Goal: Information Seeking & Learning: Learn about a topic

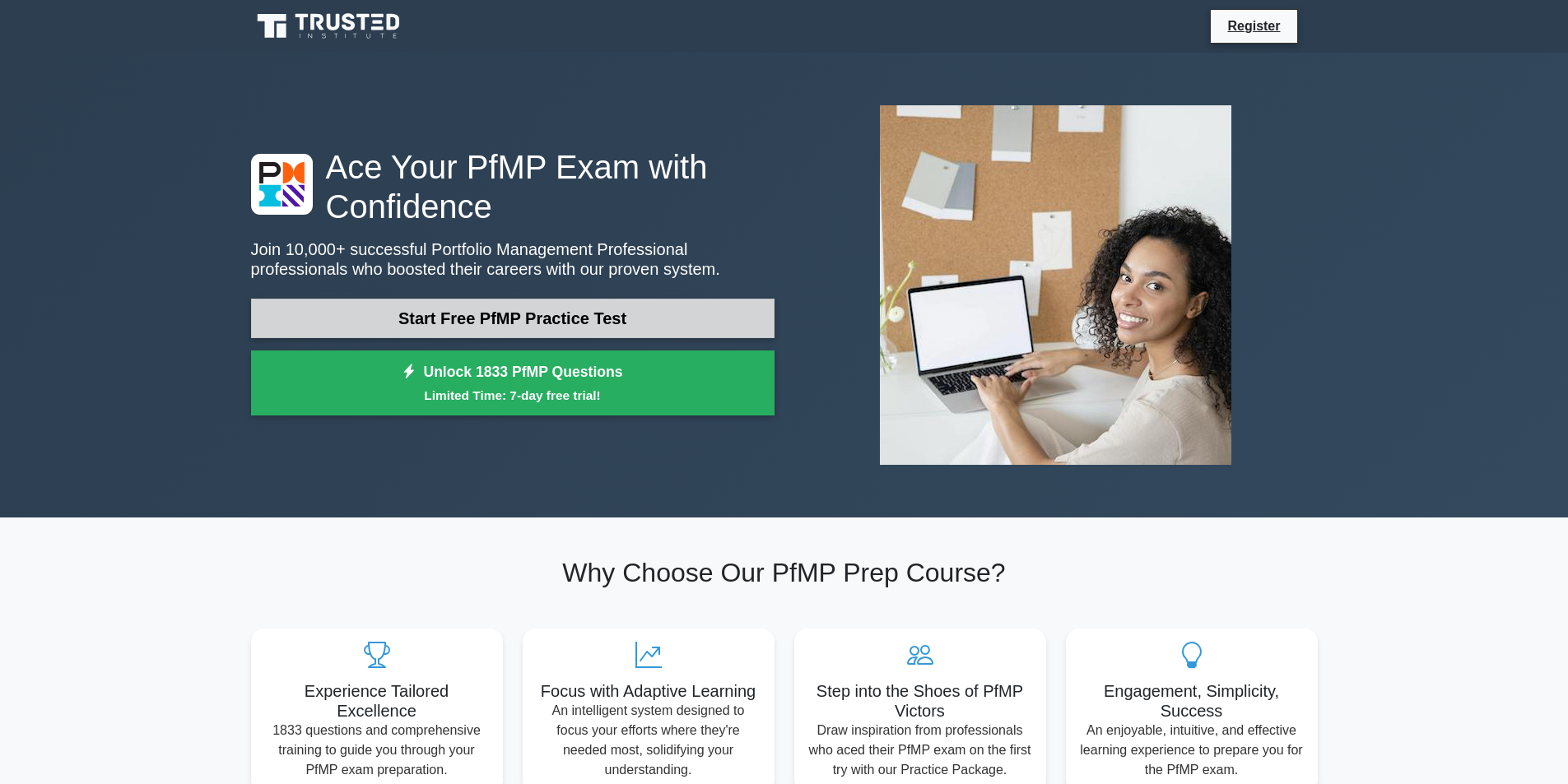
click at [599, 310] on link "Start Free PfMP Practice Test" at bounding box center [512, 318] width 523 height 40
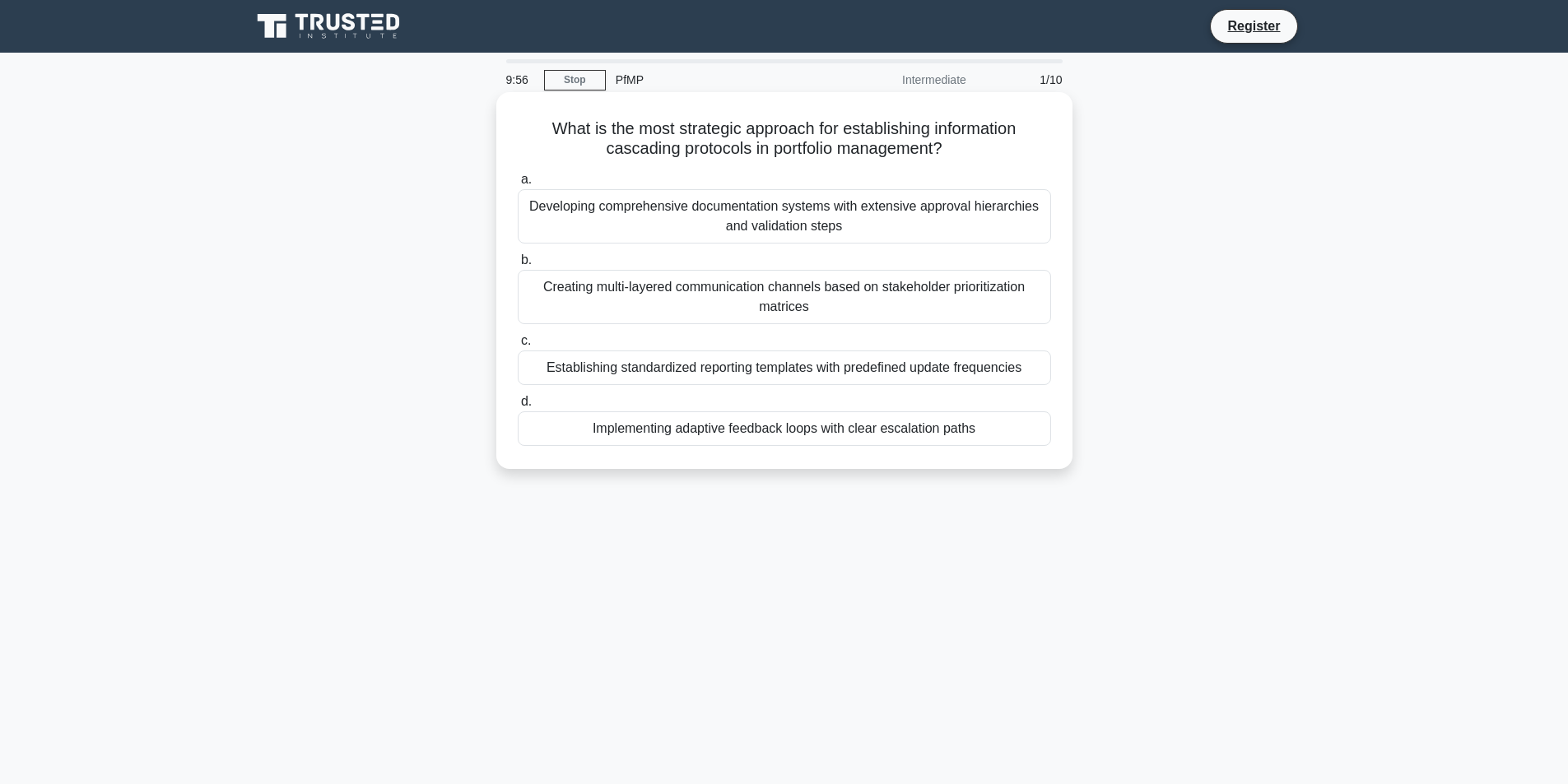
click at [629, 215] on div "Developing comprehensive documentation systems with extensive approval hierarch…" at bounding box center [784, 217] width 534 height 55
click at [518, 185] on input "a. Developing comprehensive documentation systems with extensive approval hiera…" at bounding box center [518, 180] width 0 height 11
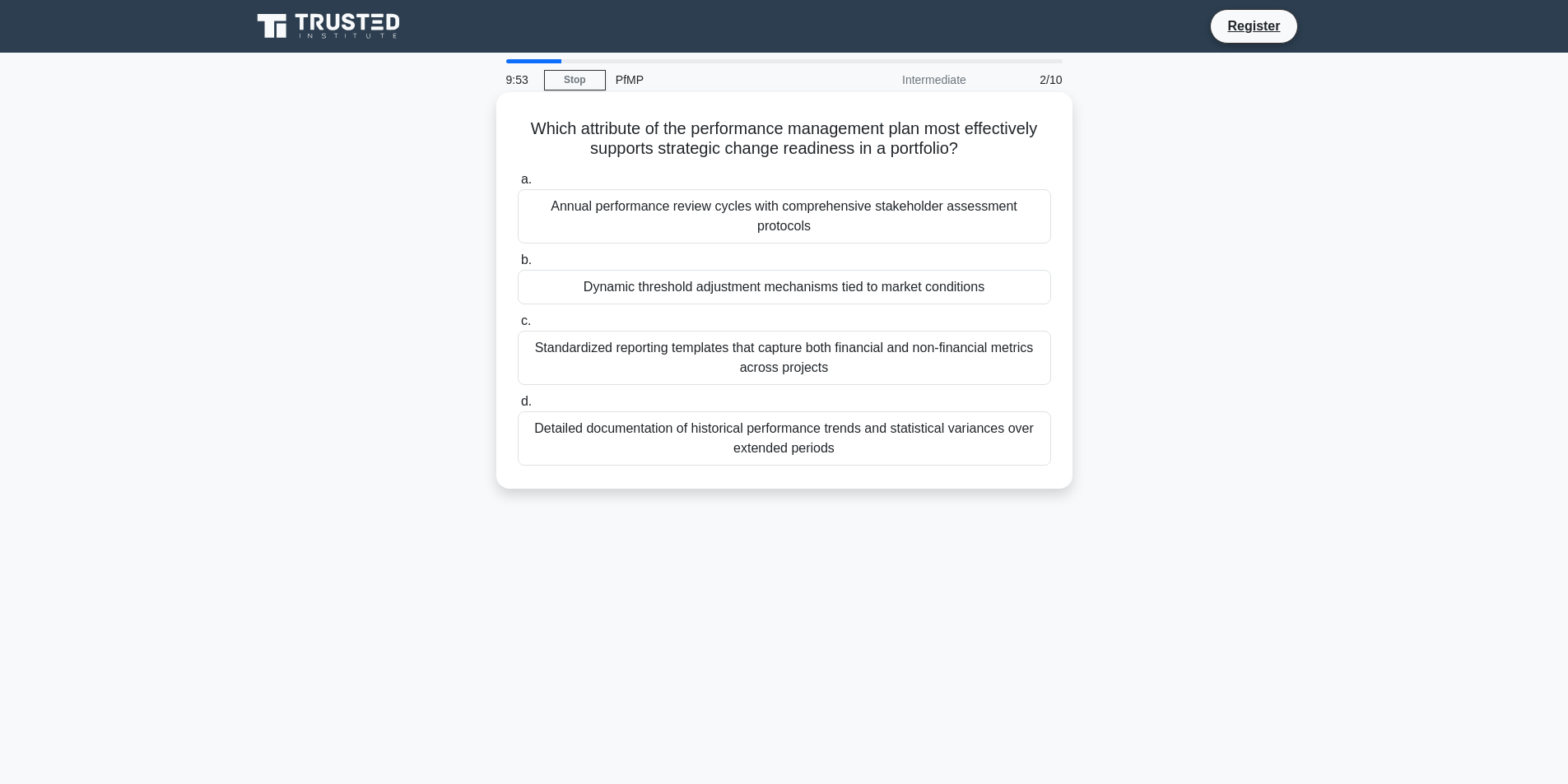
click at [655, 277] on div "Dynamic threshold adjustment mechanisms tied to market conditions" at bounding box center [784, 287] width 534 height 34
click at [518, 265] on input "b. Dynamic threshold adjustment mechanisms tied to market conditions" at bounding box center [518, 260] width 0 height 11
click at [696, 225] on div "Establishing multiple local data standards that align with each department's sp…" at bounding box center [784, 217] width 534 height 55
click at [518, 185] on input "a. Establishing multiple local data standards that align with each department's…" at bounding box center [518, 180] width 0 height 11
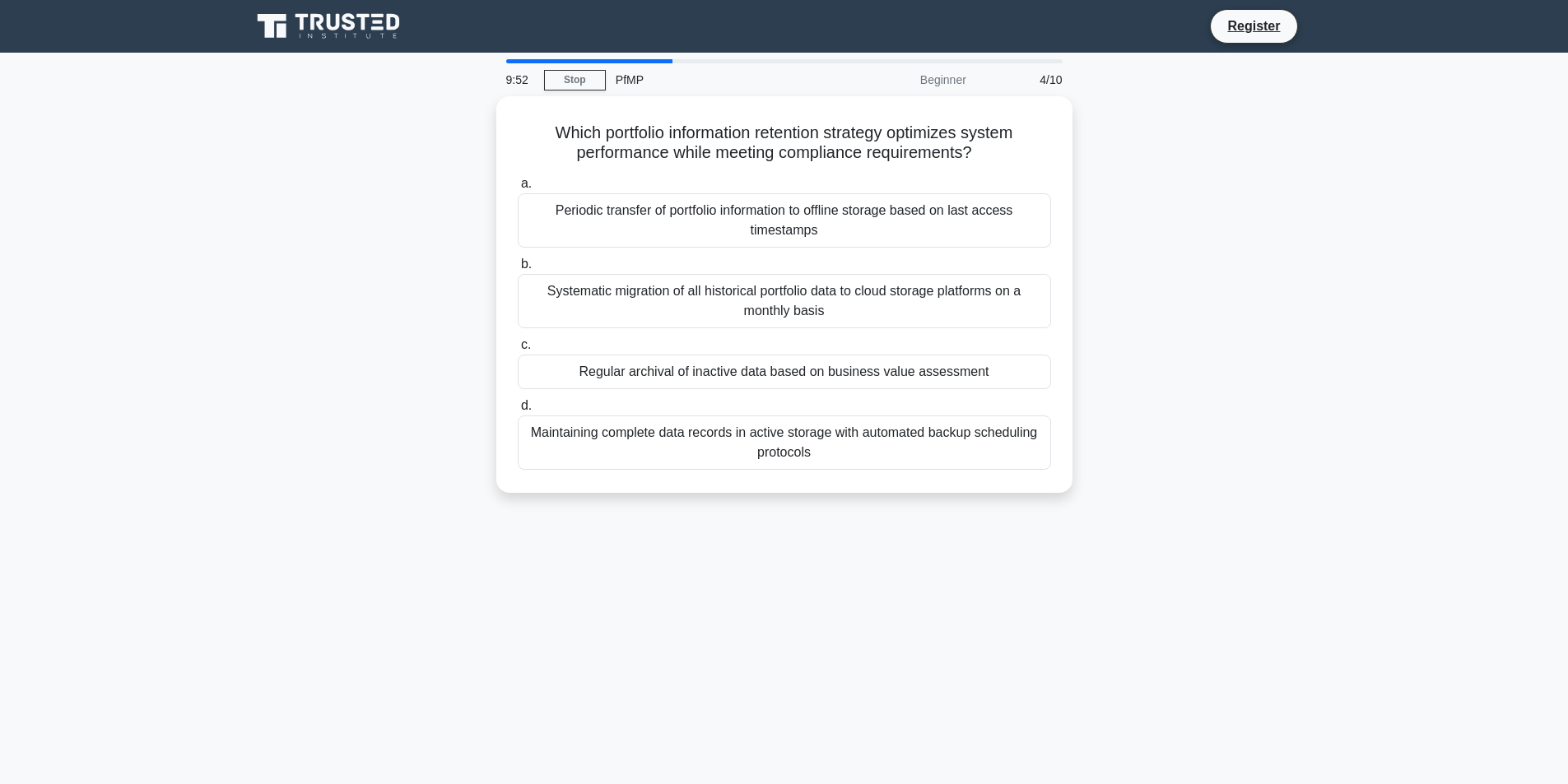
click at [698, 281] on div "Systematic migration of all historical portfolio data to cloud storage platform…" at bounding box center [784, 302] width 534 height 55
click at [518, 270] on input "b. Systematic migration of all historical portfolio data to cloud storage platf…" at bounding box center [518, 265] width 0 height 11
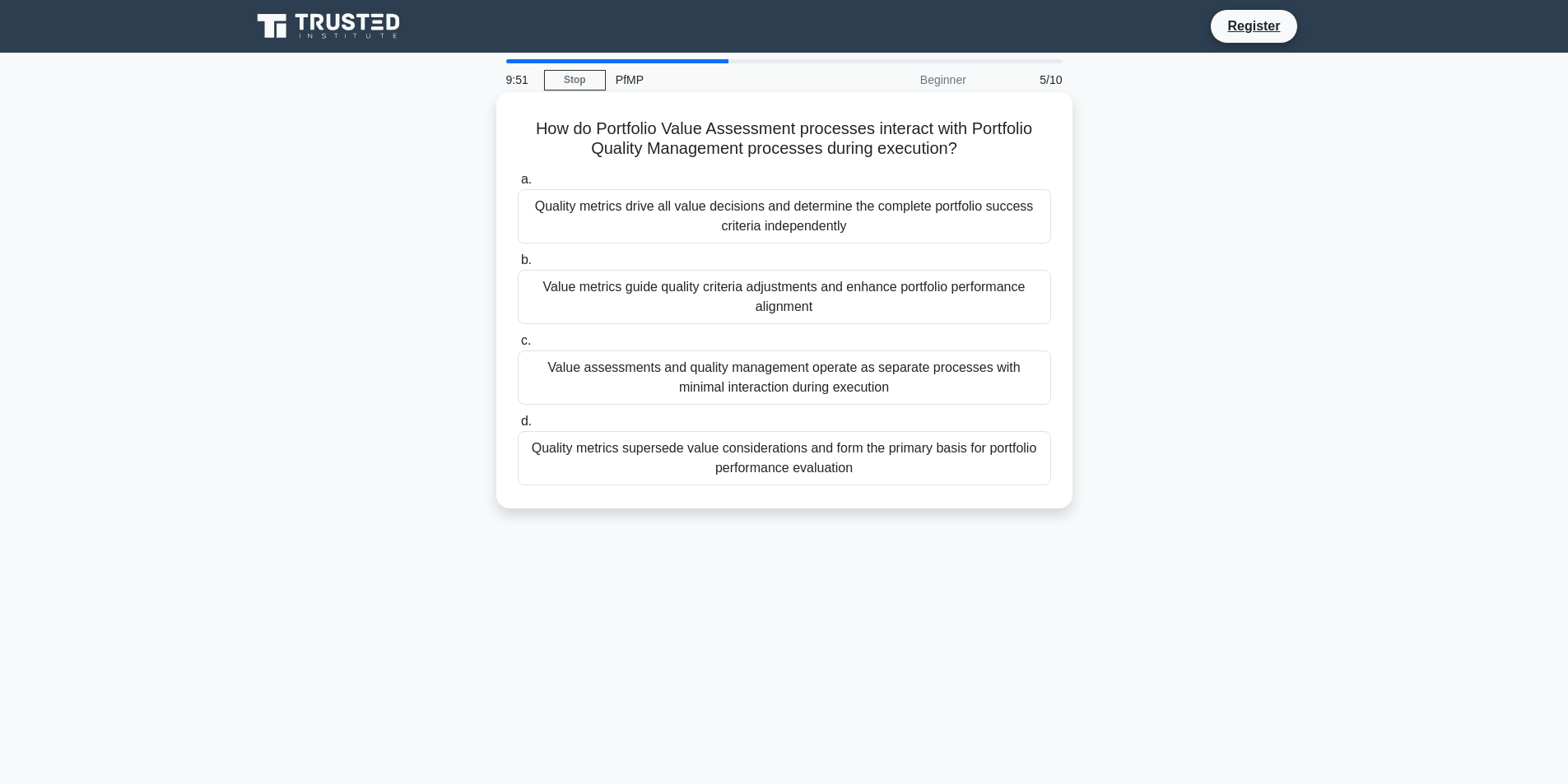
click at [717, 287] on div "Value metrics guide quality criteria adjustments and enhance portfolio performa…" at bounding box center [784, 297] width 534 height 55
click at [518, 265] on input "b. Value metrics guide quality criteria adjustments and enhance portfolio perfo…" at bounding box center [518, 260] width 0 height 11
